Goal: Check status

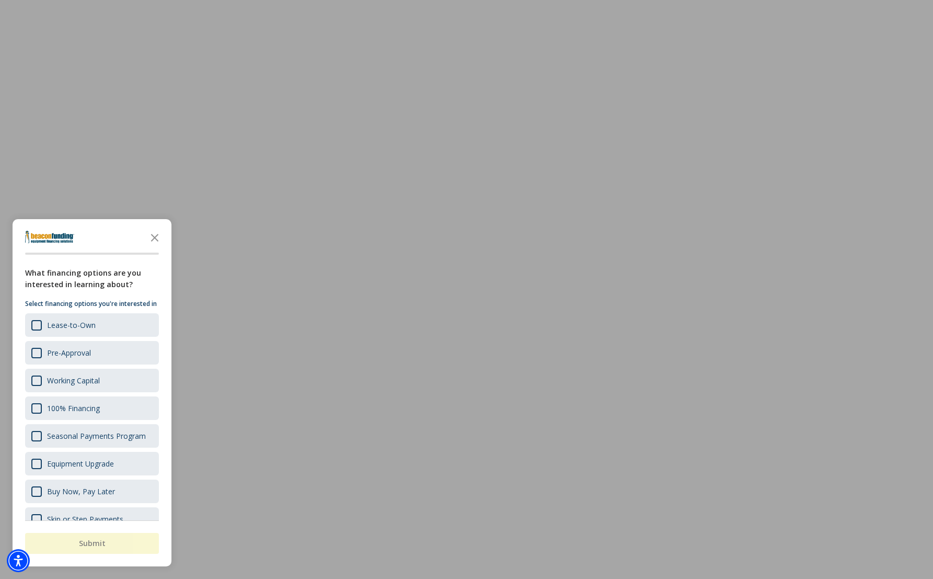
click at [357, 81] on div at bounding box center [466, 289] width 933 height 579
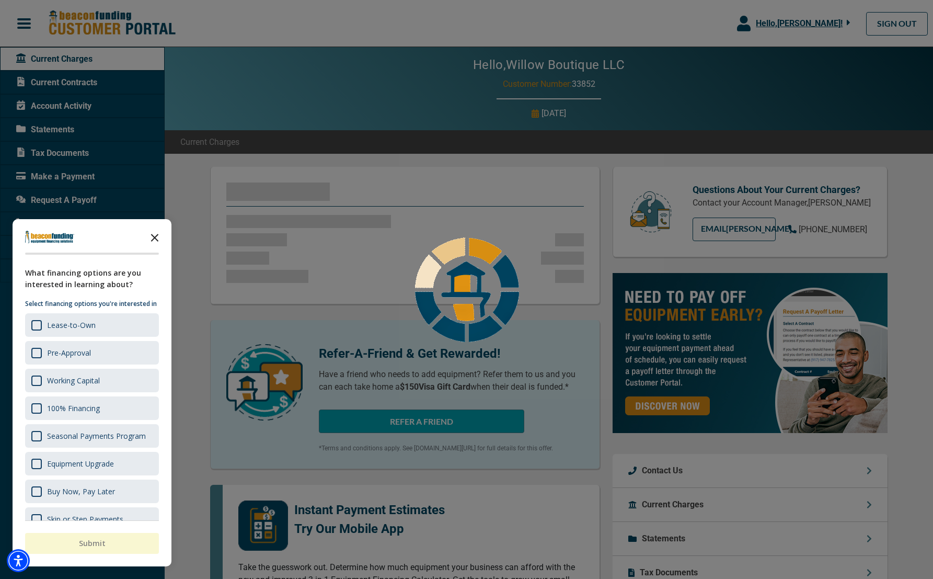
click at [154, 237] on polygon "Close the survey" at bounding box center [155, 238] width 8 height 8
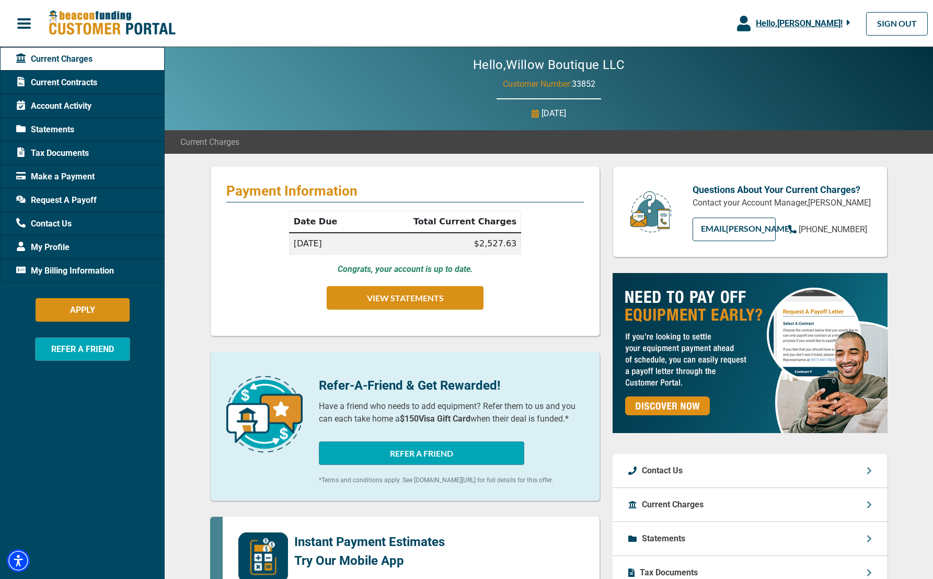
click at [63, 104] on span "Account Activity" at bounding box center [53, 106] width 75 height 13
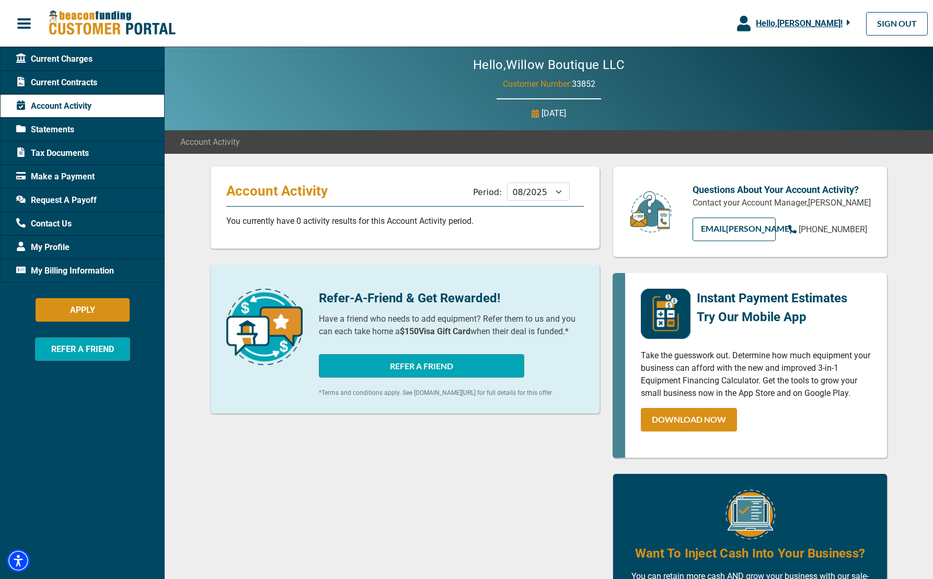
click at [66, 131] on span "Statements" at bounding box center [45, 129] width 58 height 13
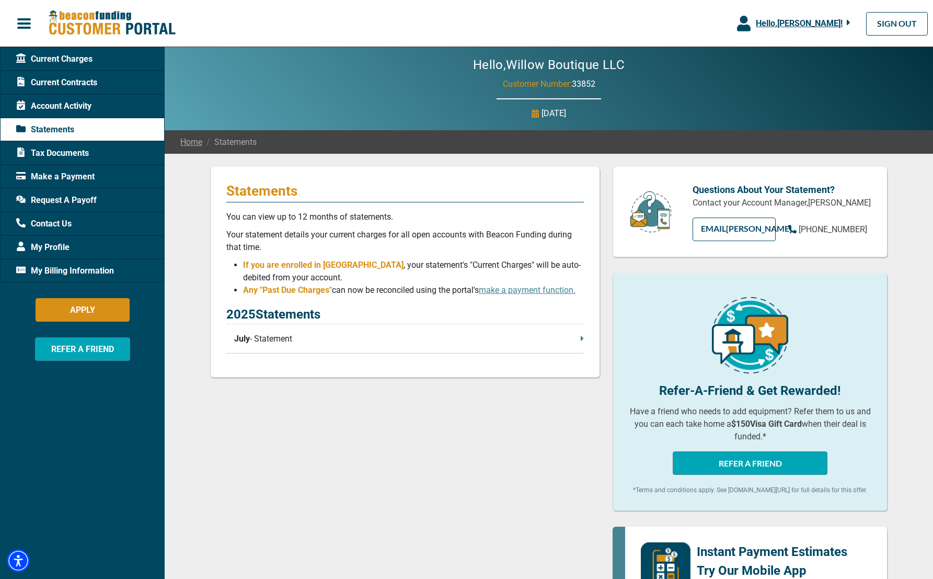
click at [273, 343] on p "July - Statement" at bounding box center [409, 339] width 350 height 13
click at [61, 106] on span "Account Activity" at bounding box center [53, 106] width 75 height 13
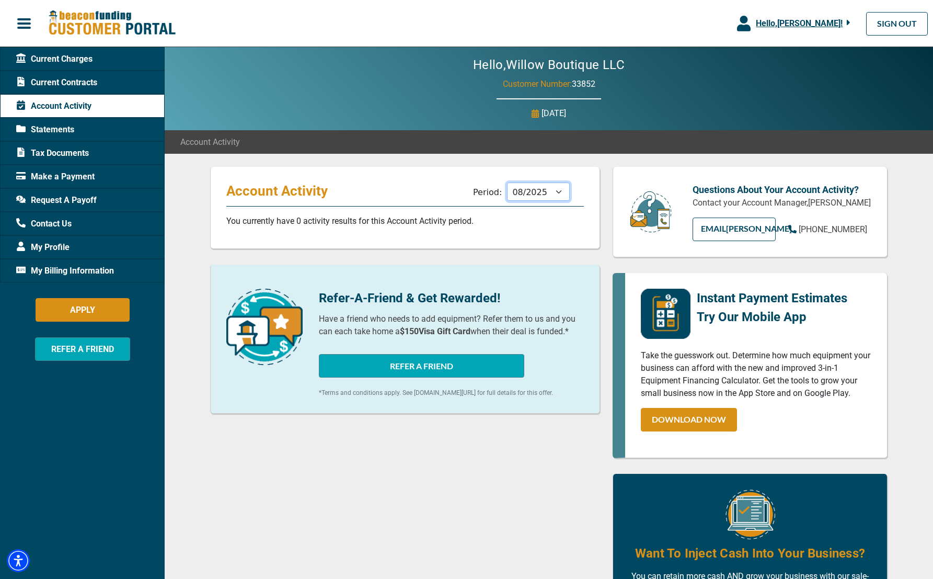
click at [517, 196] on select "09/2025 08/2025 07/2025 06/2025 05/2025 04/2025 03/2025 02/2025 01/2025 12/2024…" at bounding box center [538, 191] width 63 height 18
click at [529, 190] on select "09/2025 08/2025 07/2025 06/2025 05/2025 04/2025 03/2025 02/2025 01/2025 12/2024…" at bounding box center [538, 191] width 63 height 18
click at [531, 192] on select "09/2025 08/2025 07/2025 06/2025 05/2025 04/2025 03/2025 02/2025 01/2025 12/2024…" at bounding box center [538, 191] width 63 height 18
select select "09/2025"
click at [70, 57] on span "Current Charges" at bounding box center [54, 59] width 76 height 13
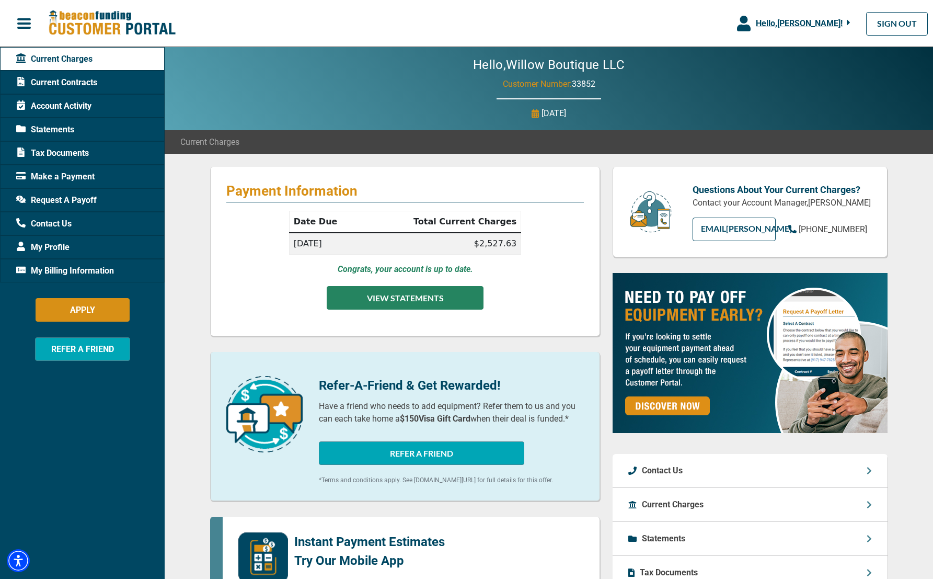
click at [427, 300] on button "VIEW STATEMENTS" at bounding box center [405, 298] width 157 height 24
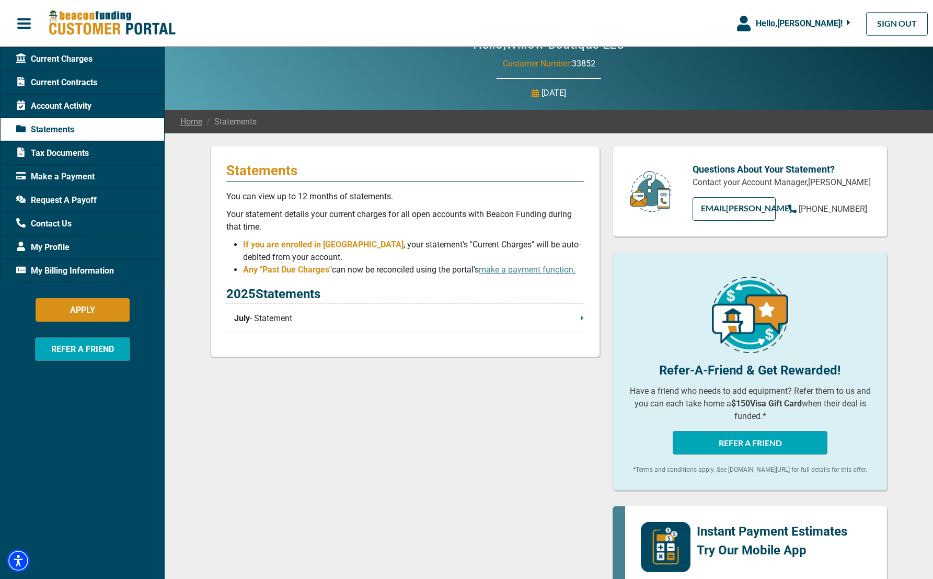
scroll to position [25, 0]
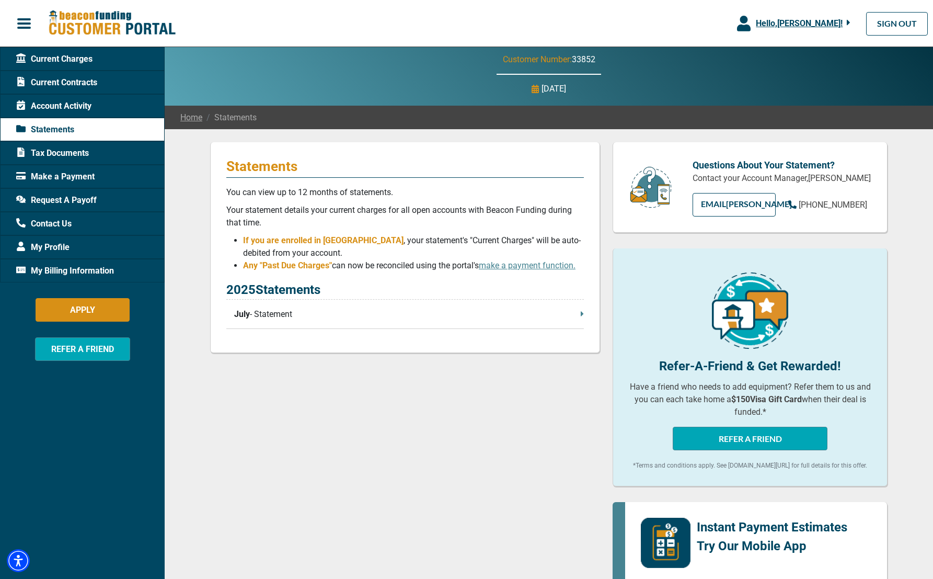
click at [420, 316] on p "July - Statement" at bounding box center [409, 314] width 350 height 13
click at [99, 62] on div "Current Charges" at bounding box center [82, 59] width 165 height 24
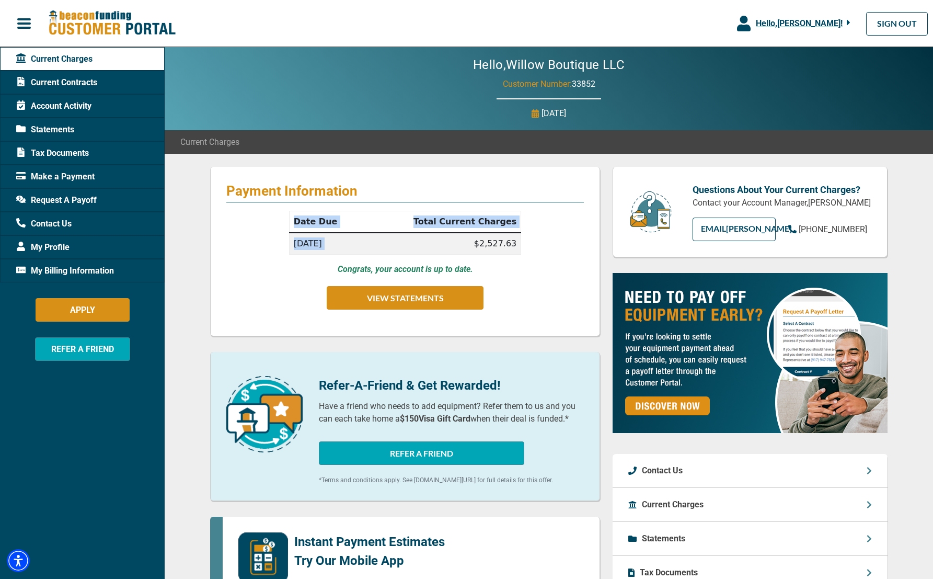
drag, startPoint x: 522, startPoint y: 243, endPoint x: 478, endPoint y: 244, distance: 43.4
click at [478, 244] on div "Date Due Total Current Charges [DATE] $2,527.63 Congrats, your account is up to…" at bounding box center [405, 265] width 358 height 109
copy table "Date Due Total Current Charges [DATE]"
click at [898, 23] on link "SIGN OUT" at bounding box center [897, 24] width 62 height 24
